Goal: Task Accomplishment & Management: Manage account settings

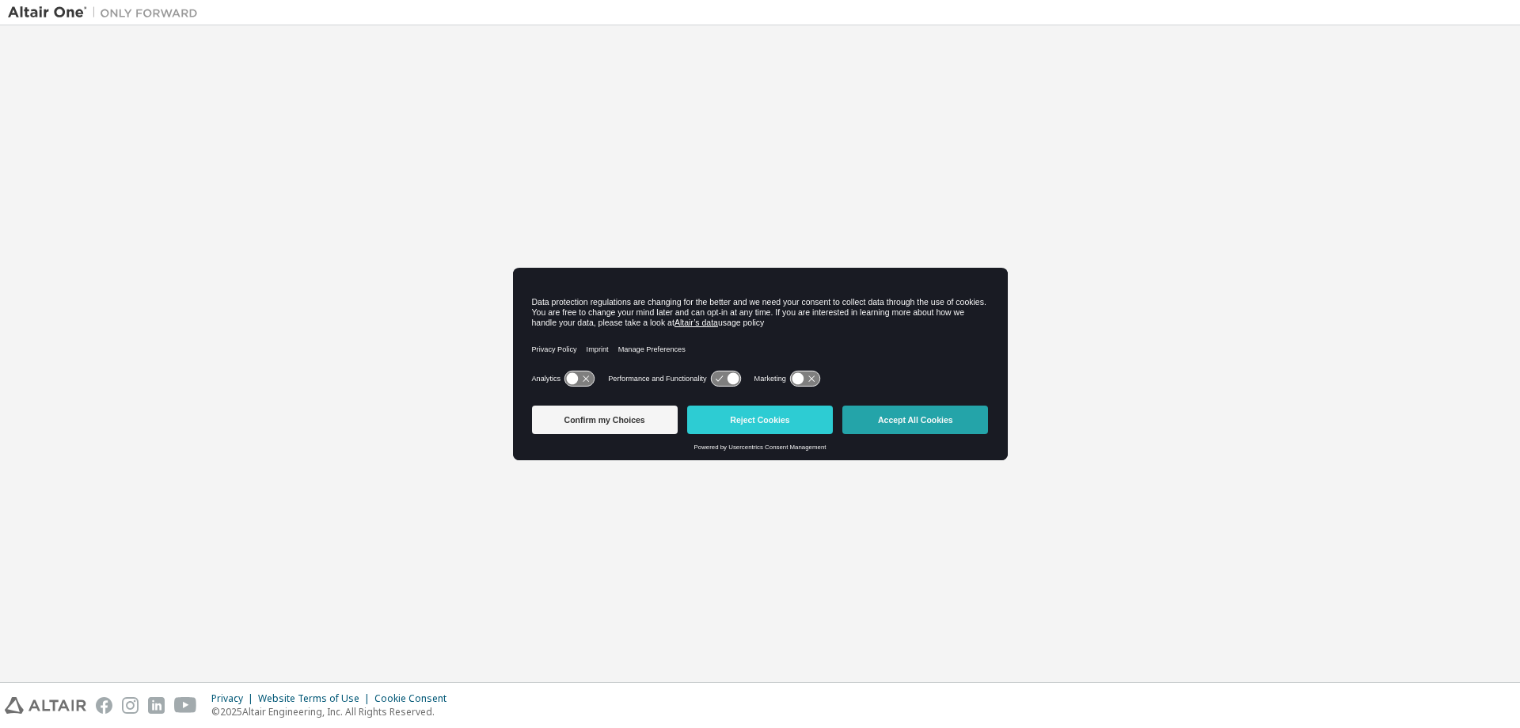
click at [892, 420] on button "Accept All Cookies" at bounding box center [916, 419] width 146 height 29
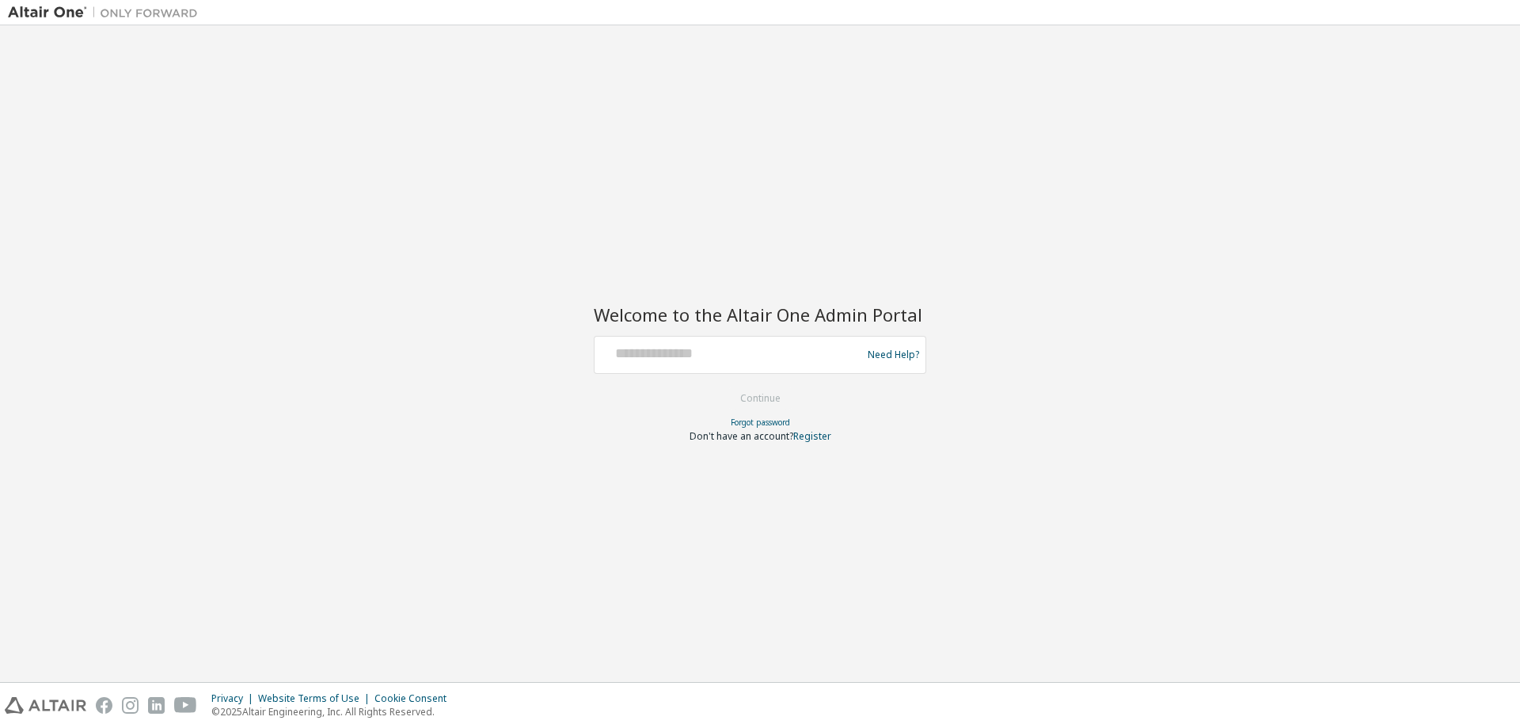
click at [810, 174] on div "Welcome to the Altair One Admin Portal Need Help? Please make sure that you pro…" at bounding box center [760, 353] width 1505 height 641
click at [780, 359] on input "text" at bounding box center [730, 351] width 259 height 23
click at [744, 363] on div at bounding box center [730, 355] width 259 height 30
click at [776, 322] on h2 "Welcome to the Altair One Admin Portal" at bounding box center [760, 314] width 333 height 22
click at [770, 348] on input "text" at bounding box center [730, 351] width 259 height 23
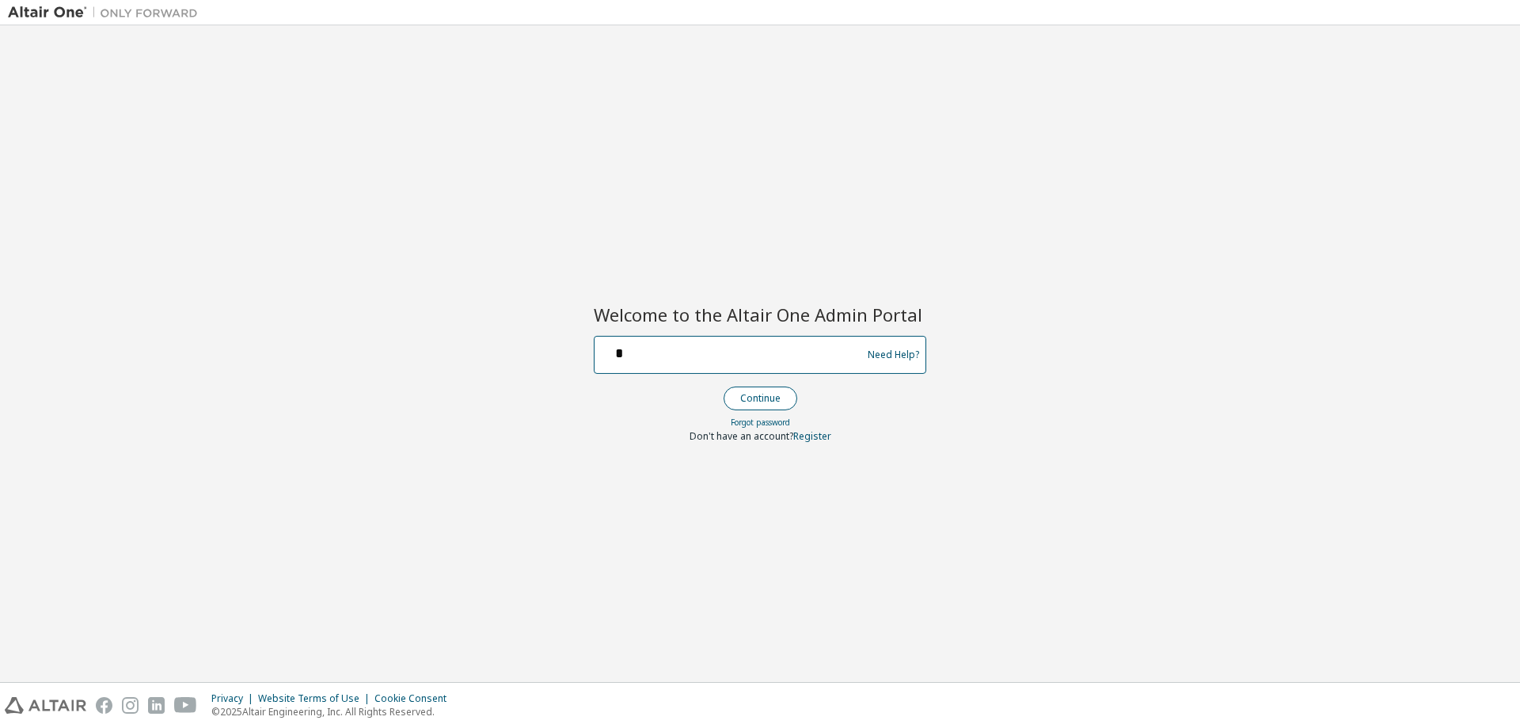
type input "*"
click at [773, 392] on button "Continue" at bounding box center [761, 398] width 74 height 24
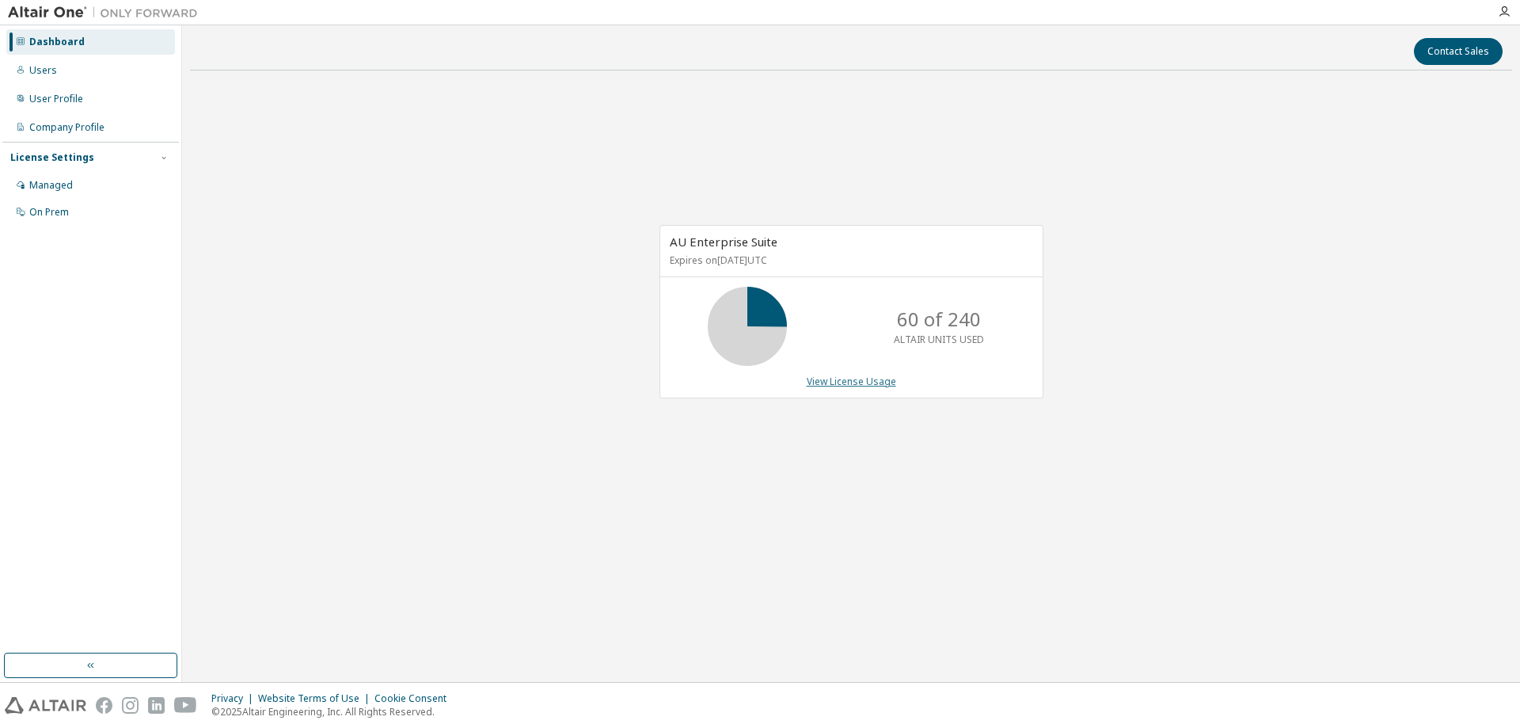
click at [831, 382] on link "View License Usage" at bounding box center [851, 381] width 89 height 13
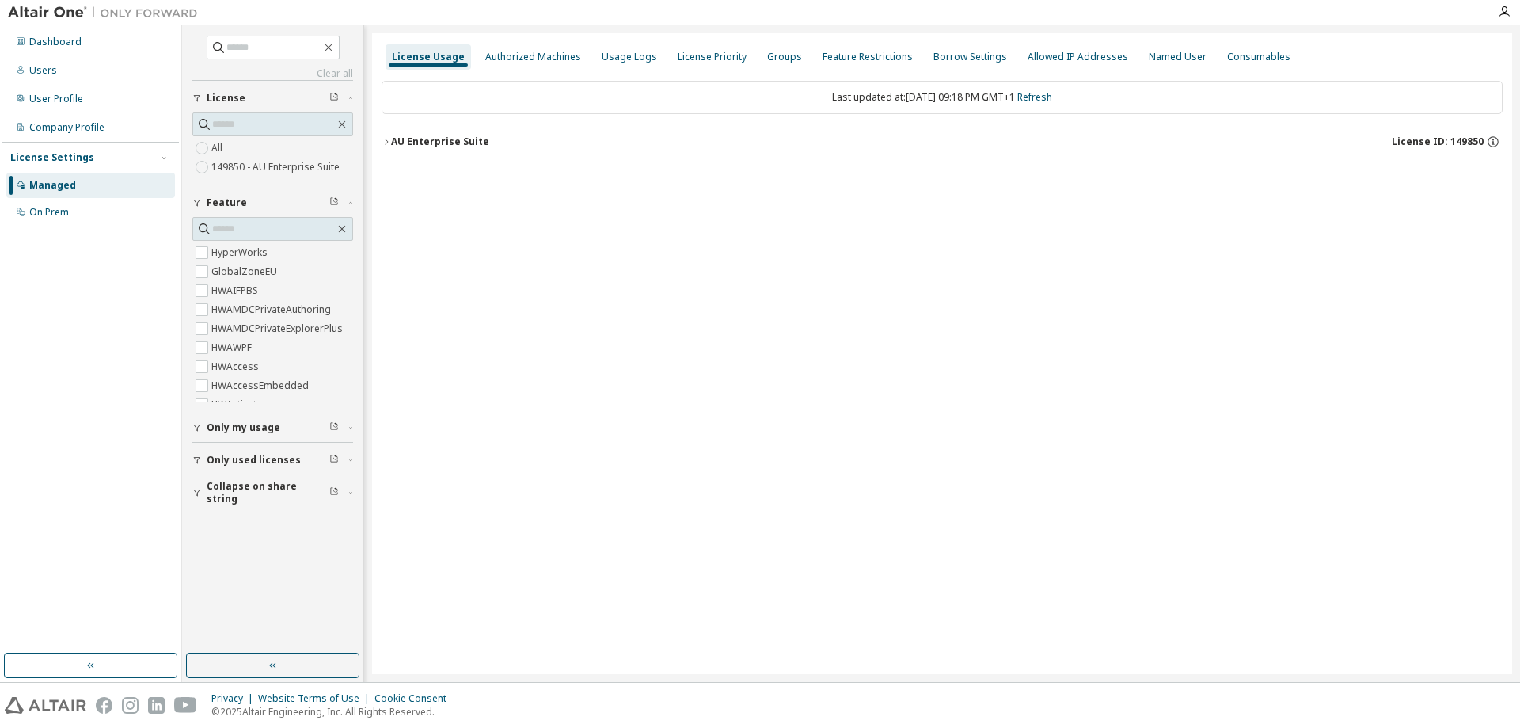
click at [782, 131] on button "AU Enterprise Suite License ID: 149850" at bounding box center [942, 141] width 1121 height 35
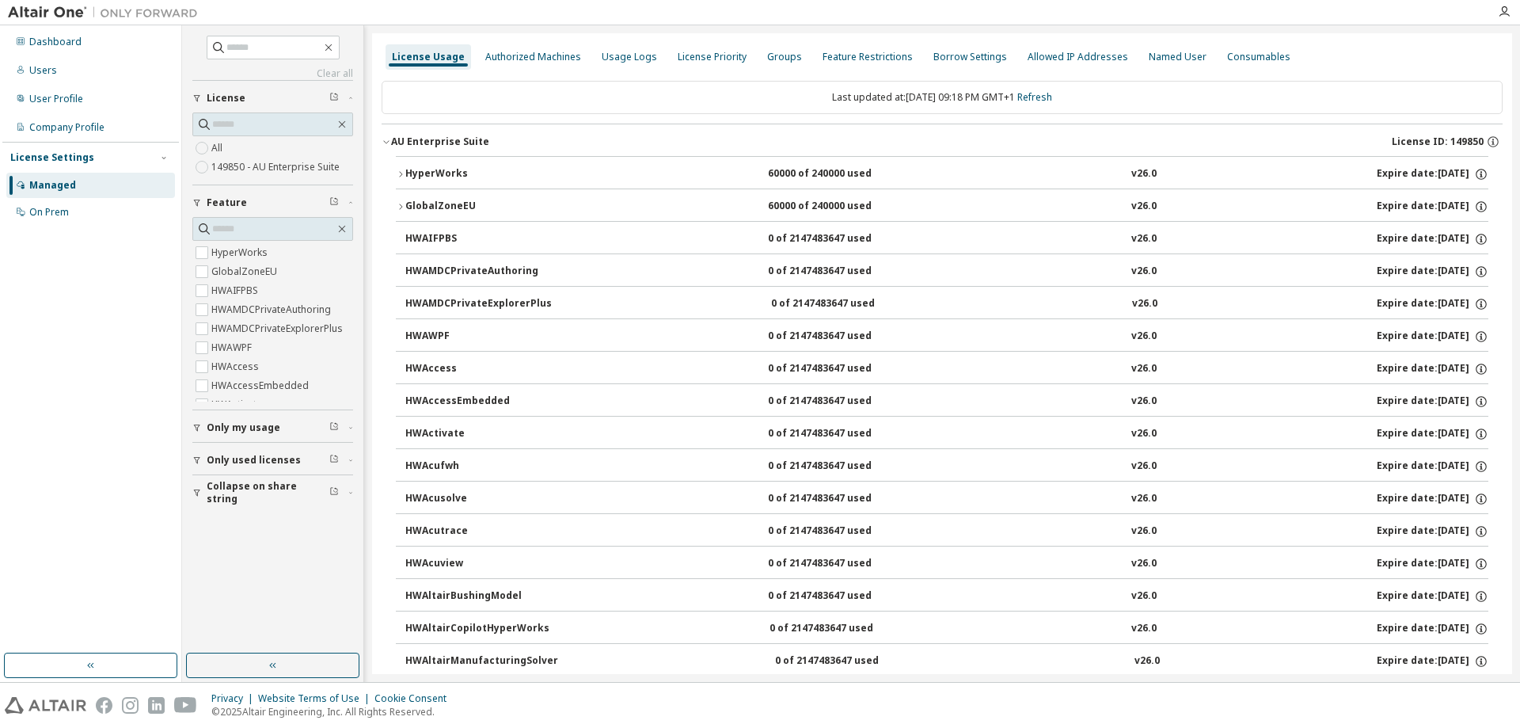
click at [711, 176] on div "HyperWorks 60000 of 240000 used v26.0 Expire date: 2026-01-31" at bounding box center [946, 174] width 1083 height 14
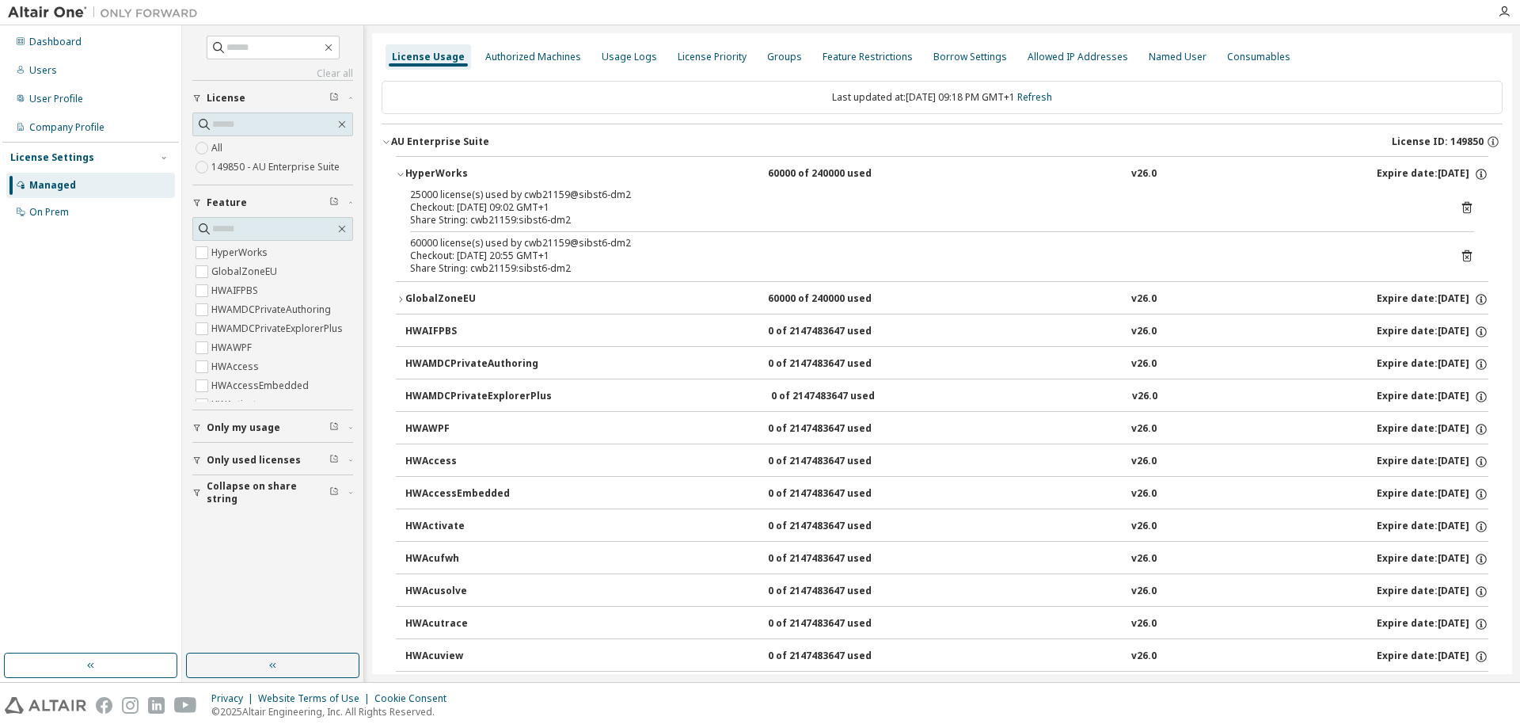
click at [1464, 207] on icon at bounding box center [1467, 207] width 14 height 14
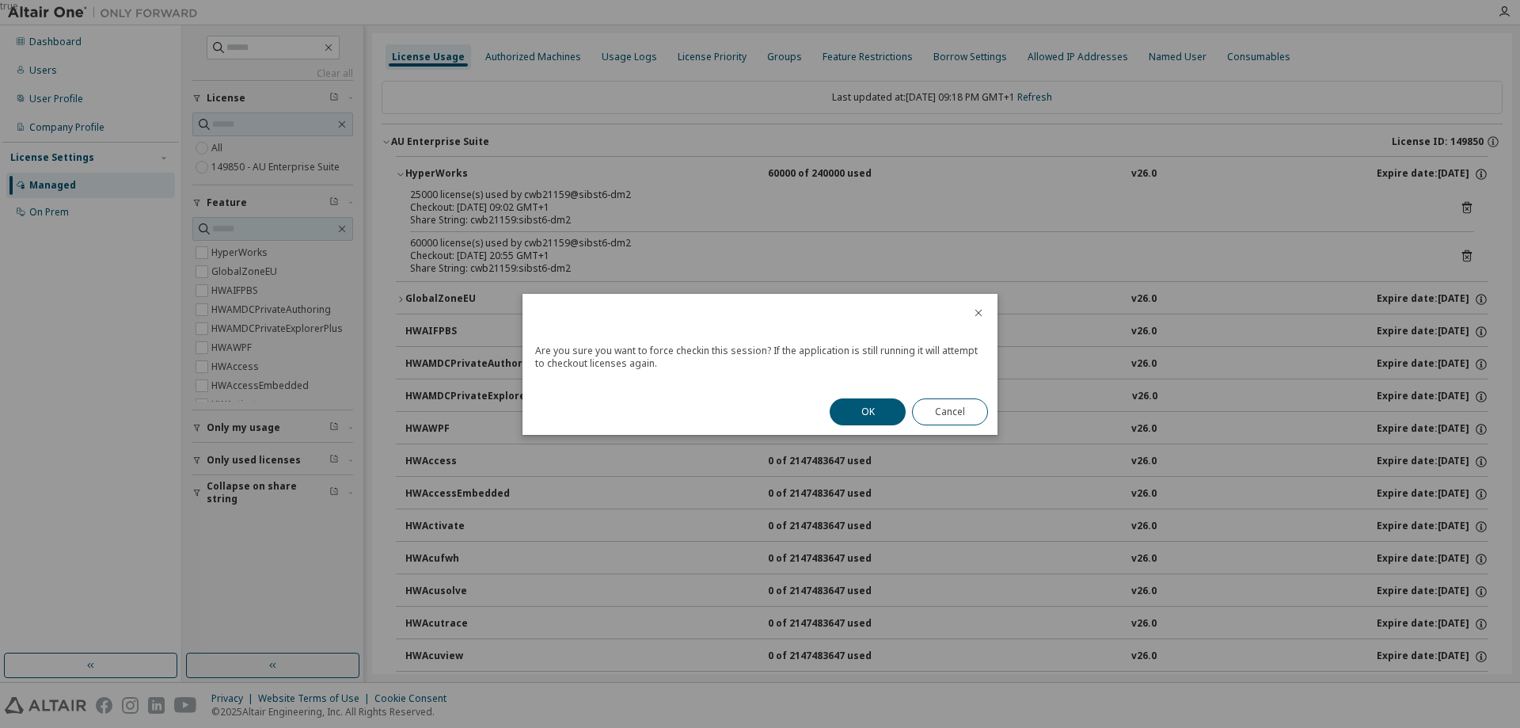
click at [849, 413] on button "OK" at bounding box center [868, 411] width 76 height 27
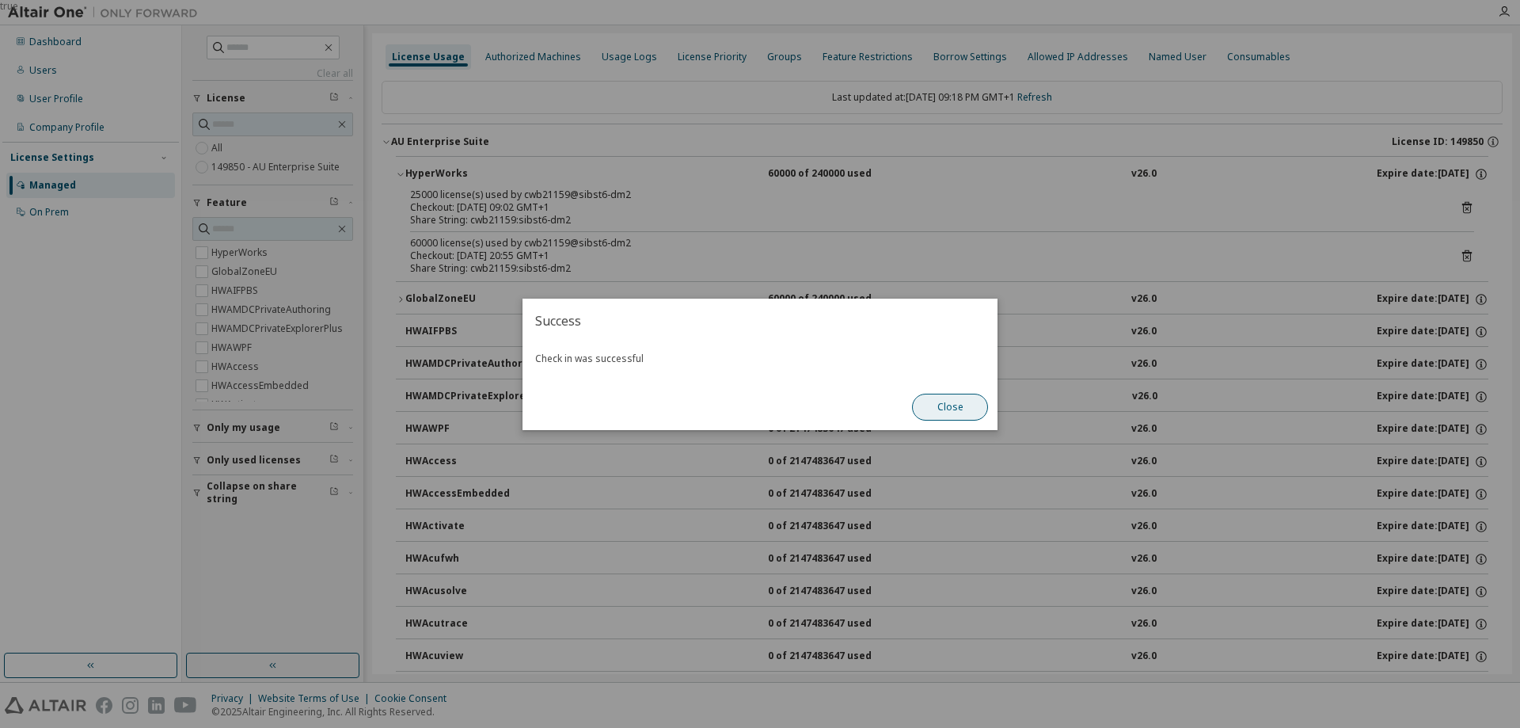
click at [963, 400] on button "Close" at bounding box center [950, 407] width 76 height 27
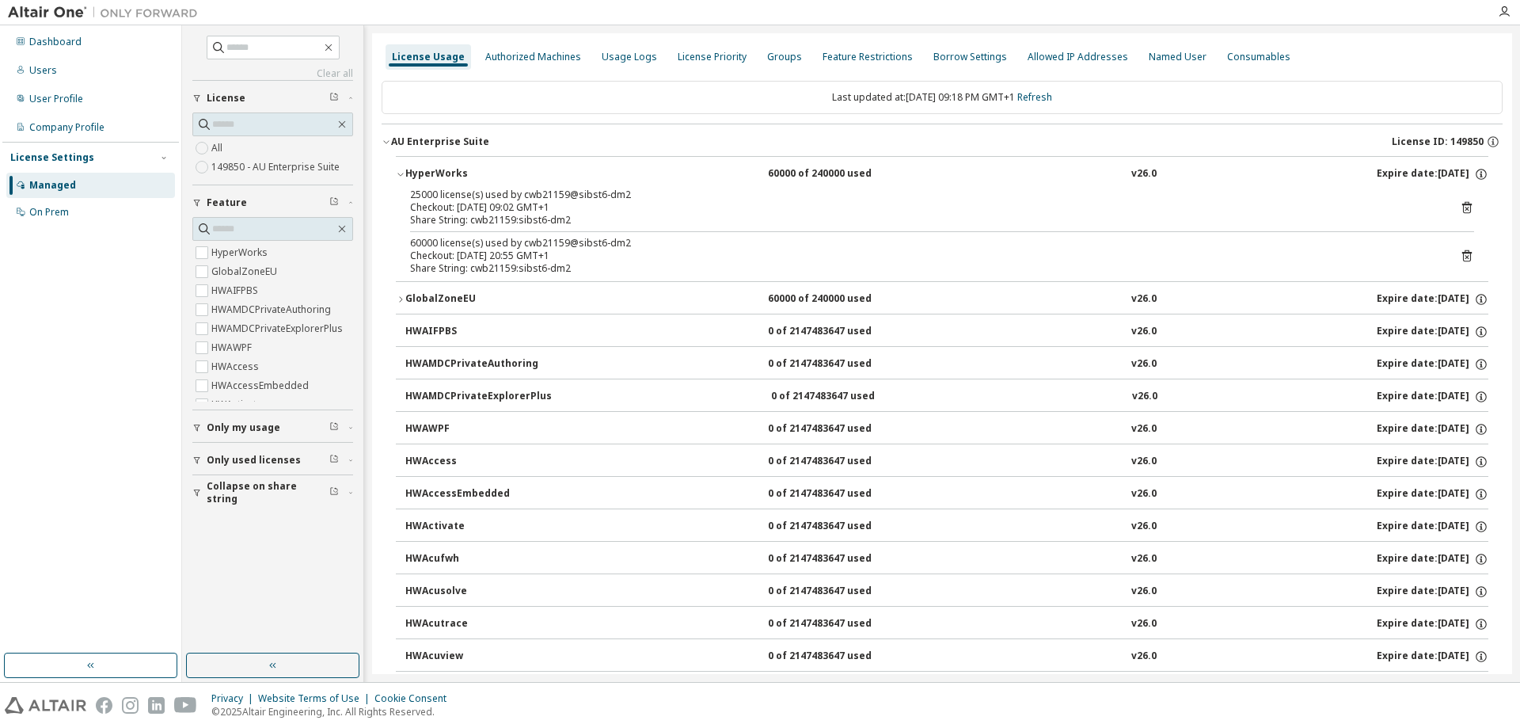
click at [1463, 253] on icon at bounding box center [1468, 256] width 10 height 12
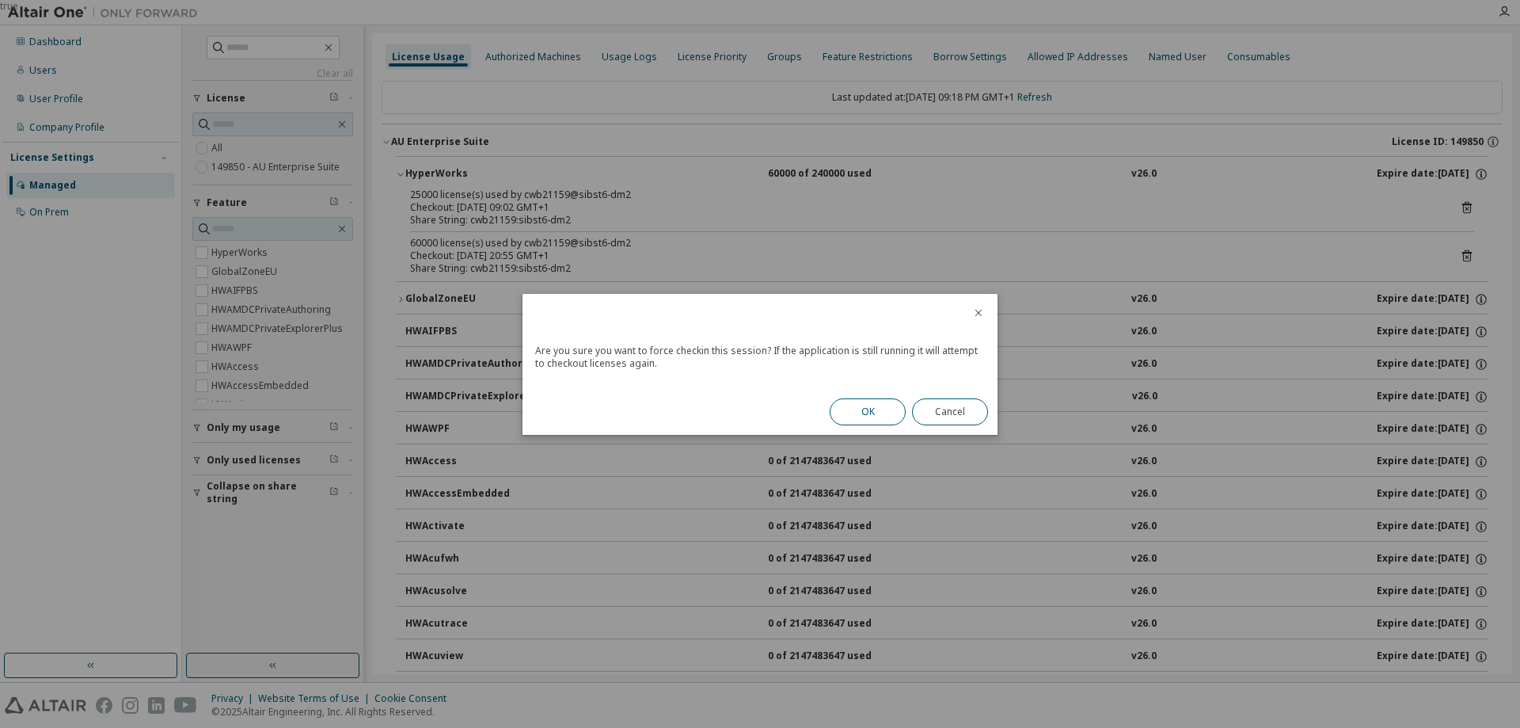
click at [870, 408] on button "OK" at bounding box center [868, 411] width 76 height 27
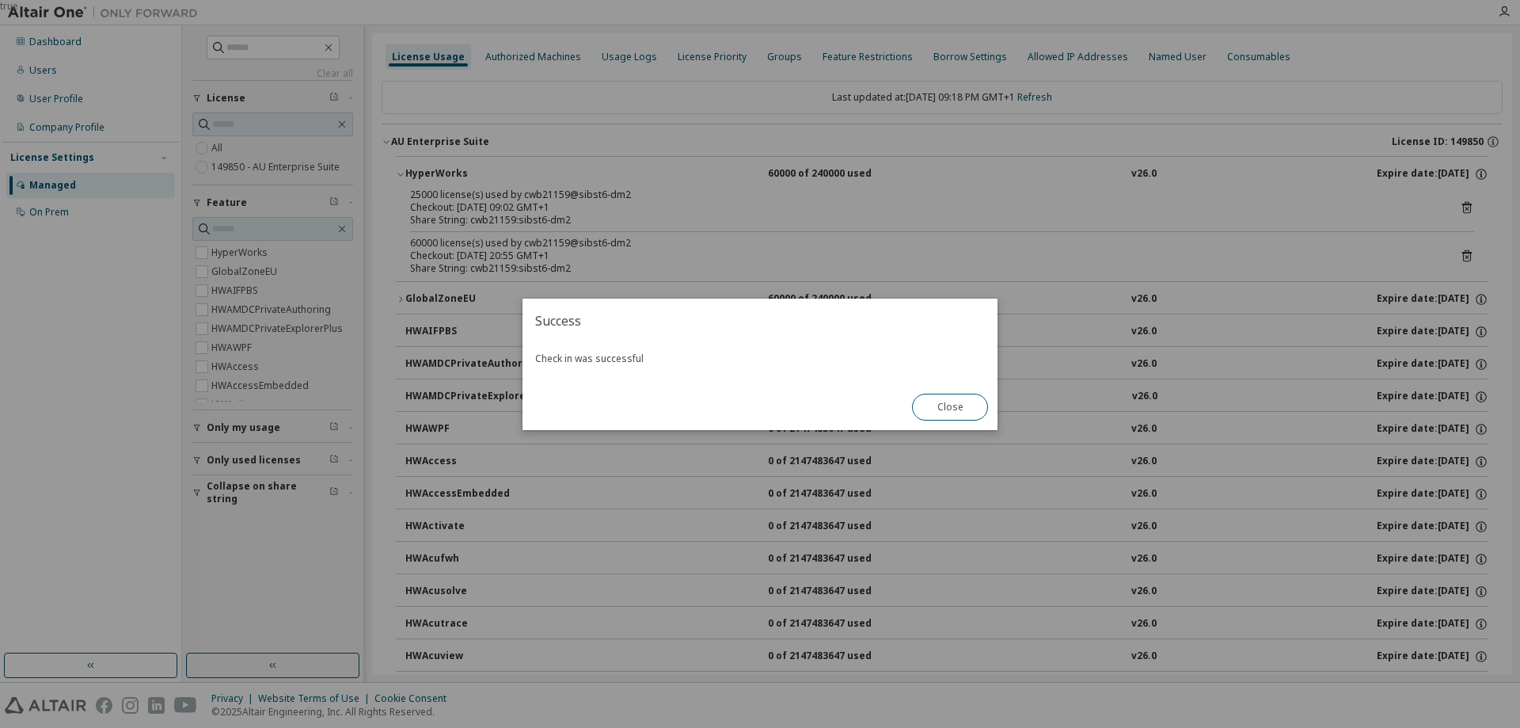
click at [961, 408] on button "Close" at bounding box center [950, 407] width 76 height 27
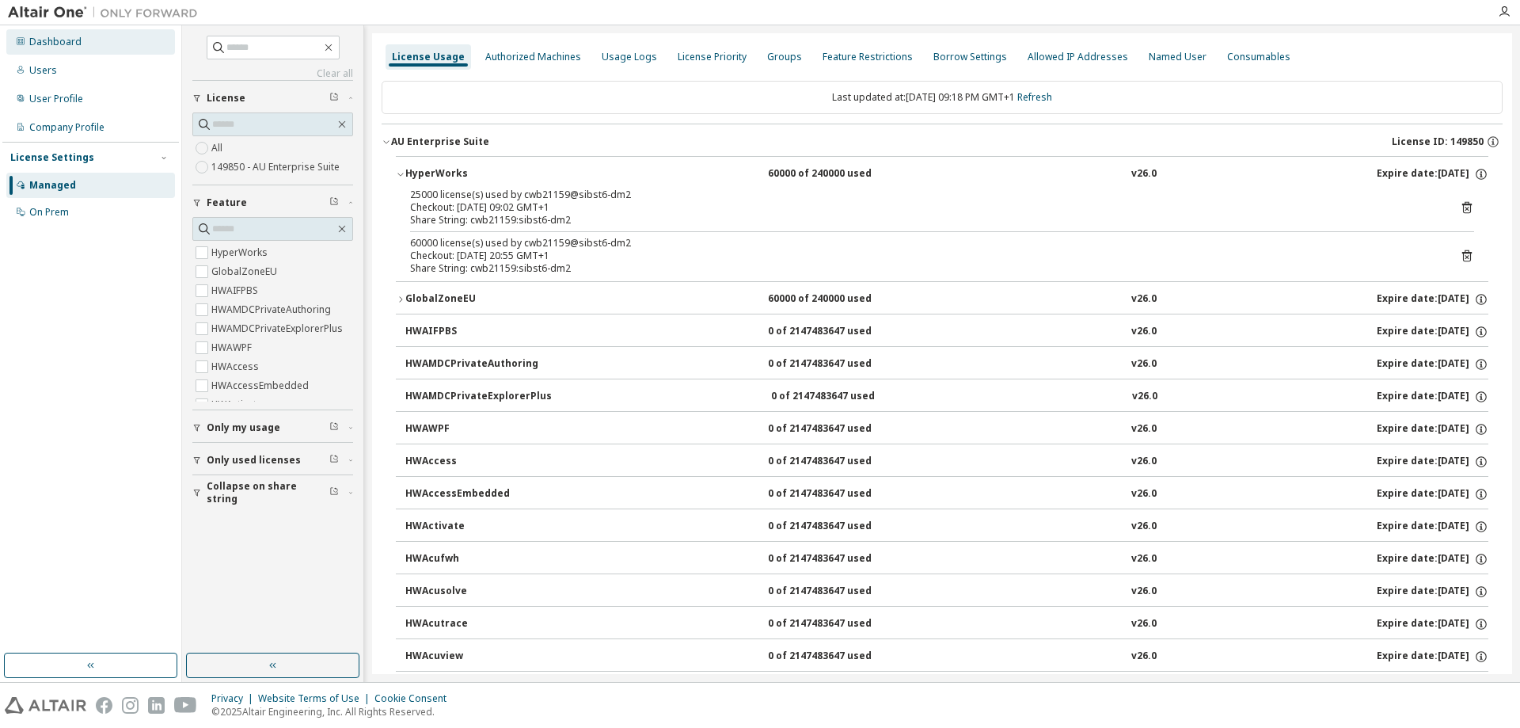
click at [52, 49] on div "Dashboard" at bounding box center [90, 41] width 169 height 25
